Goal: Task Accomplishment & Management: Use online tool/utility

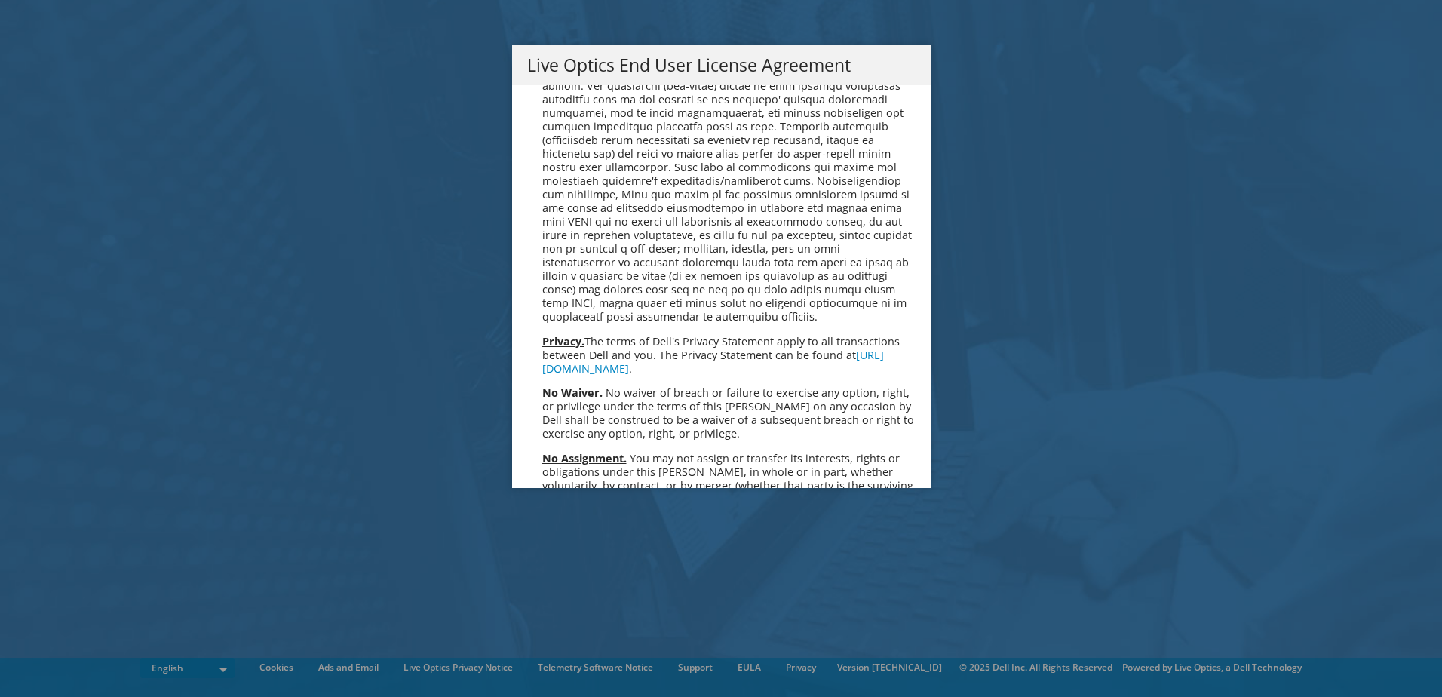
scroll to position [5705, 0]
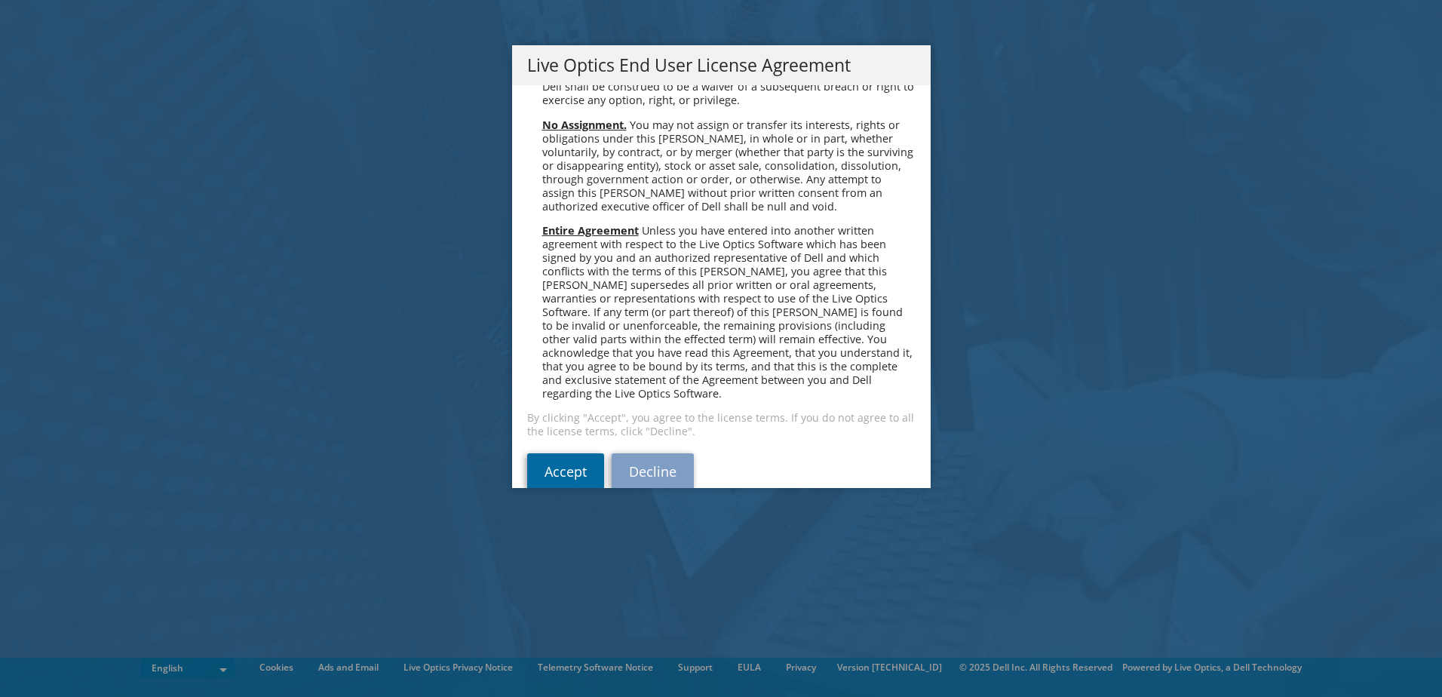
click at [569, 453] on link "Accept" at bounding box center [565, 471] width 77 height 36
